Goal: Navigation & Orientation: Find specific page/section

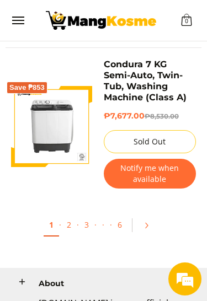
scroll to position [3734, 0]
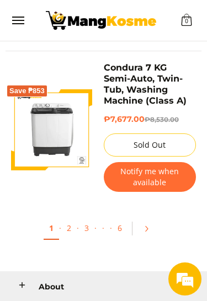
click at [72, 217] on link "2" at bounding box center [68, 228] width 15 height 22
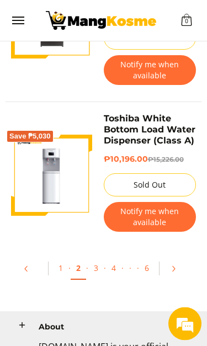
scroll to position [3801, 0]
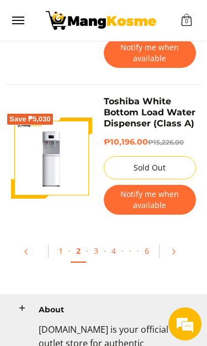
click at [99, 240] on link "3" at bounding box center [95, 251] width 15 height 22
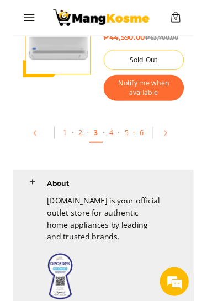
scroll to position [4014, 0]
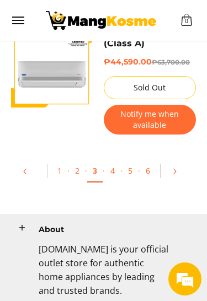
click at [113, 160] on link "4" at bounding box center [112, 171] width 15 height 22
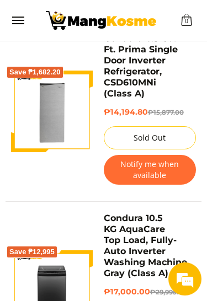
scroll to position [2701, 0]
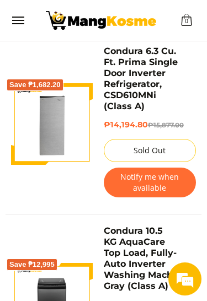
click at [17, 20] on span "Menu" at bounding box center [17, 20] width 13 height 0
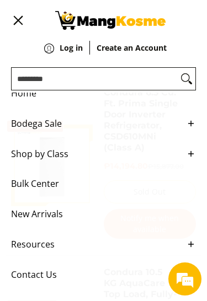
scroll to position [31, 0]
click at [193, 217] on link "New Arrivals" at bounding box center [103, 214] width 185 height 30
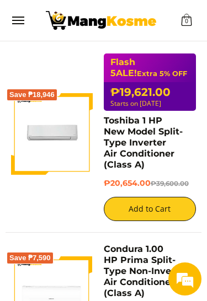
scroll to position [2074, 0]
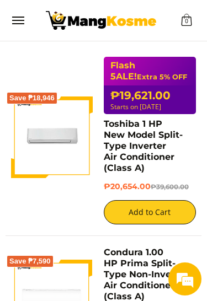
click at [12, 20] on span "Menu" at bounding box center [17, 20] width 13 height 0
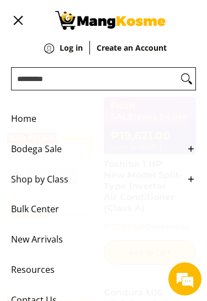
scroll to position [2033, 0]
click at [195, 184] on icon "Main Menu" at bounding box center [191, 179] width 10 height 10
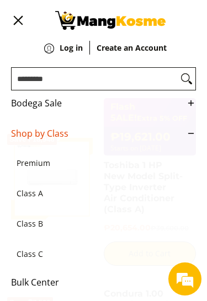
scroll to position [106, 0]
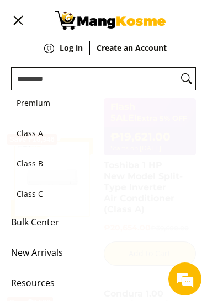
click at [45, 114] on span "Premium" at bounding box center [98, 103] width 163 height 30
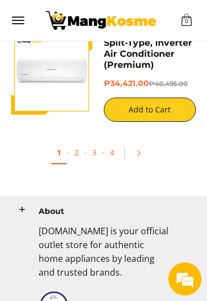
scroll to position [3020, 0]
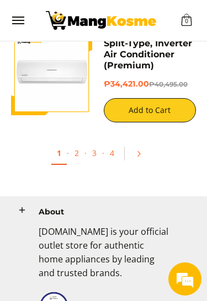
click at [76, 142] on link "2" at bounding box center [76, 153] width 15 height 22
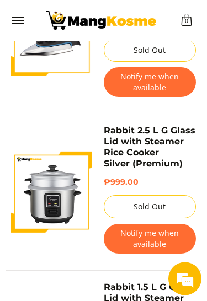
scroll to position [1799, 0]
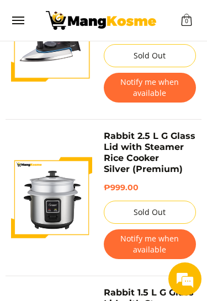
click at [12, 25] on button "Menu" at bounding box center [17, 20] width 13 height 41
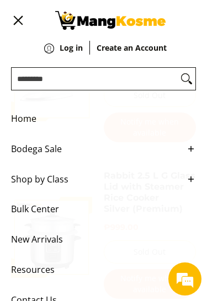
scroll to position [1758, 0]
click at [192, 192] on link "Shop by Class" at bounding box center [103, 179] width 185 height 30
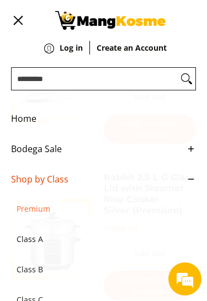
click at [191, 153] on icon "Main Menu" at bounding box center [191, 149] width 10 height 10
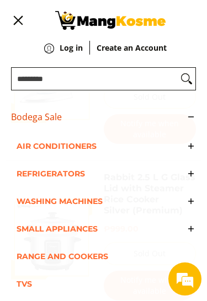
scroll to position [33, 0]
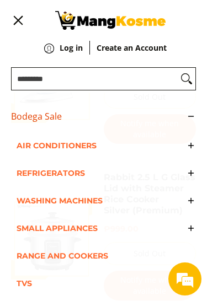
click at [191, 206] on icon "Main Menu" at bounding box center [191, 201] width 10 height 10
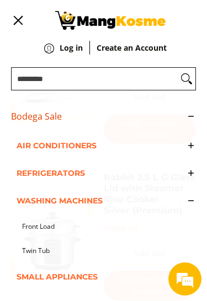
click at [41, 237] on link "Front Load" at bounding box center [109, 227] width 174 height 25
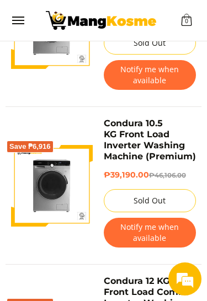
scroll to position [1621, 0]
